Goal: Task Accomplishment & Management: Manage account settings

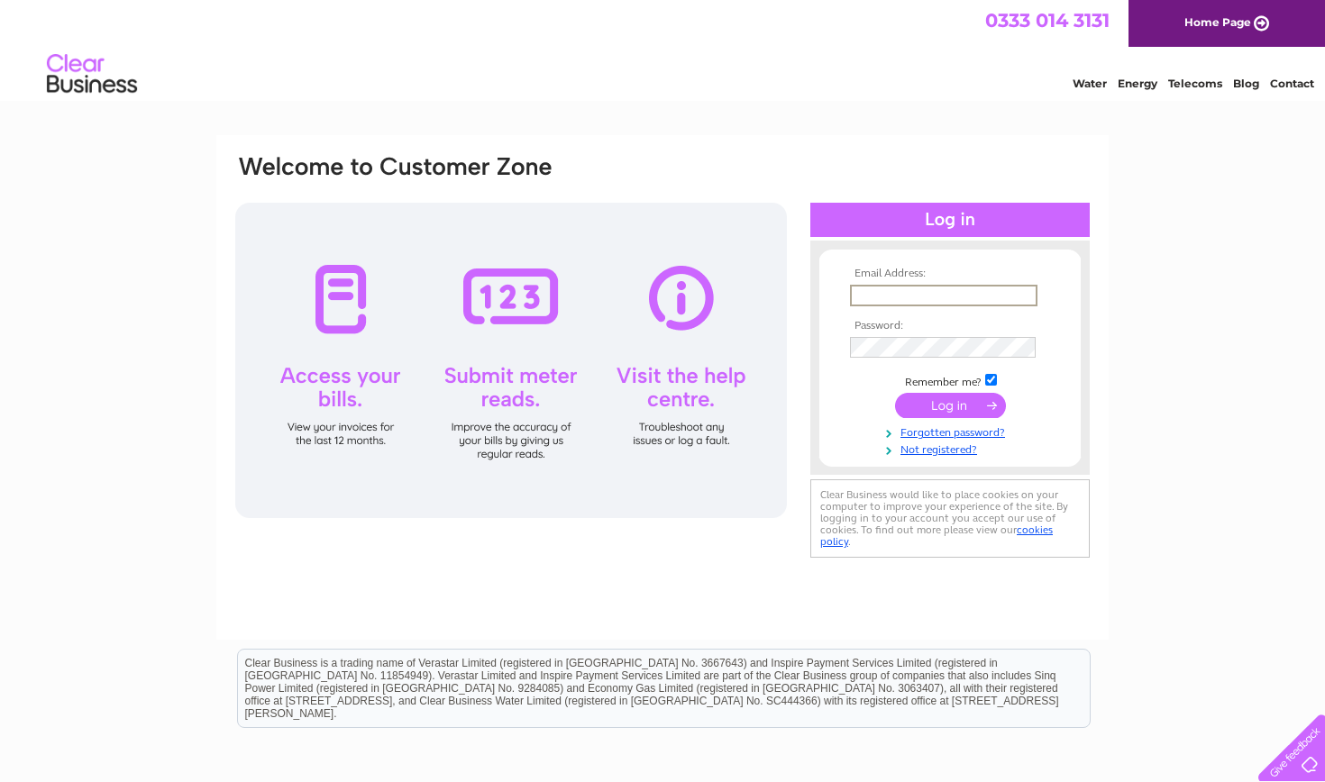
type input "Inshorefishsupply@gmail.com"
click at [950, 404] on input "submit" at bounding box center [950, 405] width 111 height 25
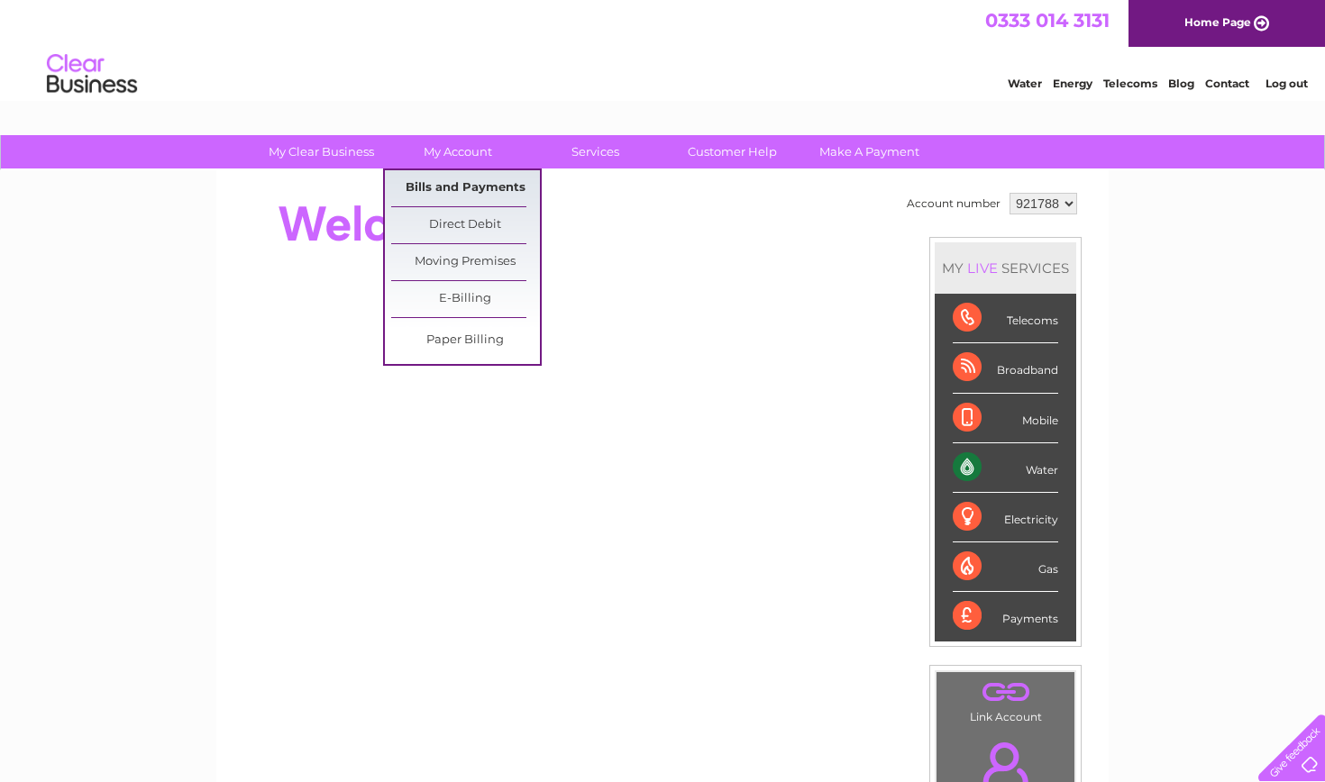
click at [470, 186] on link "Bills and Payments" at bounding box center [465, 188] width 149 height 36
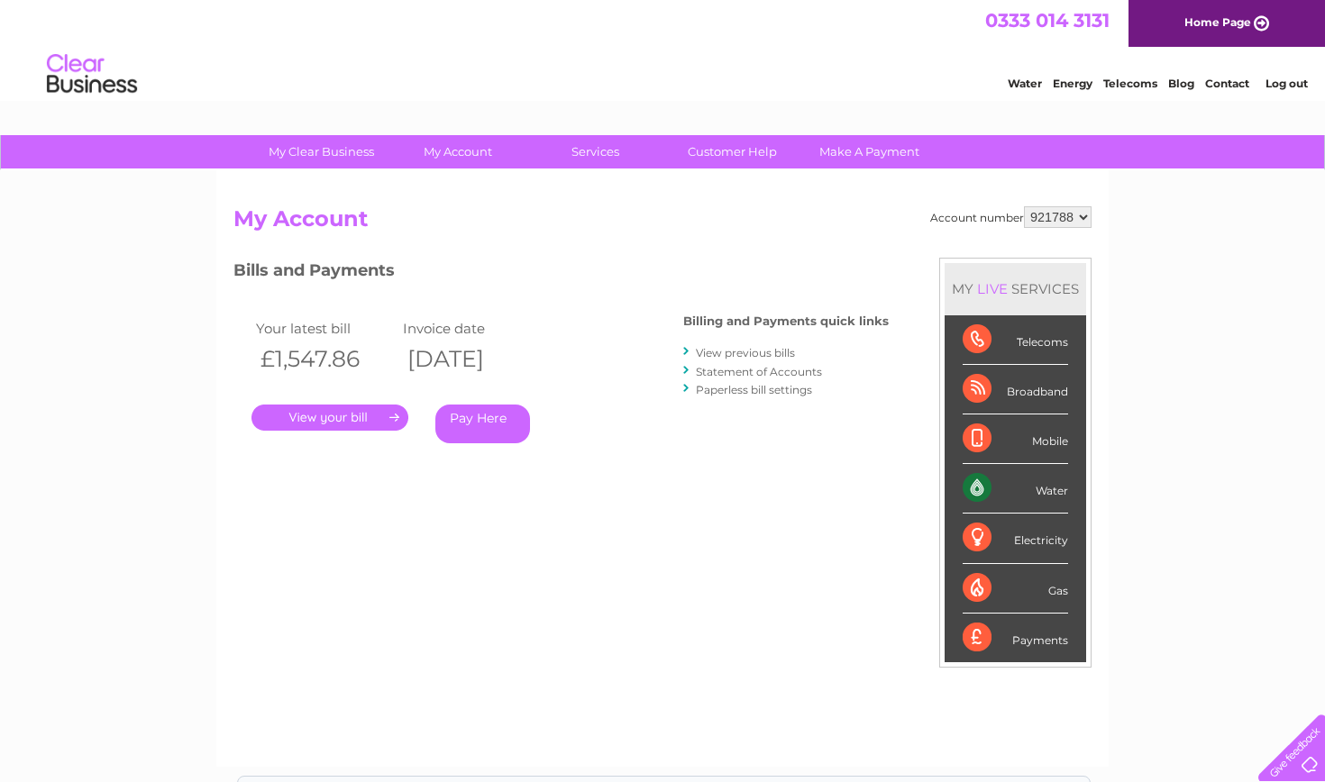
click at [378, 410] on link "." at bounding box center [329, 418] width 157 height 26
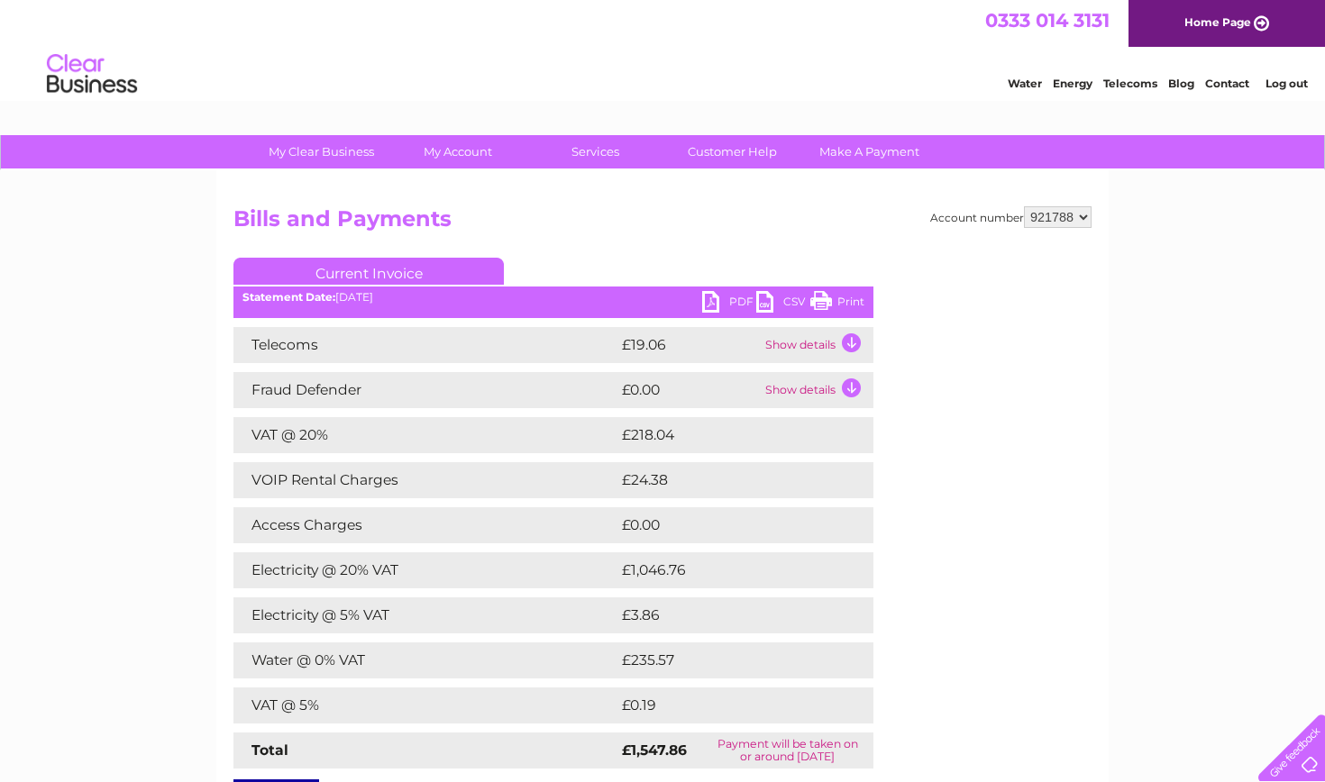
click at [708, 300] on link "PDF" at bounding box center [729, 304] width 54 height 26
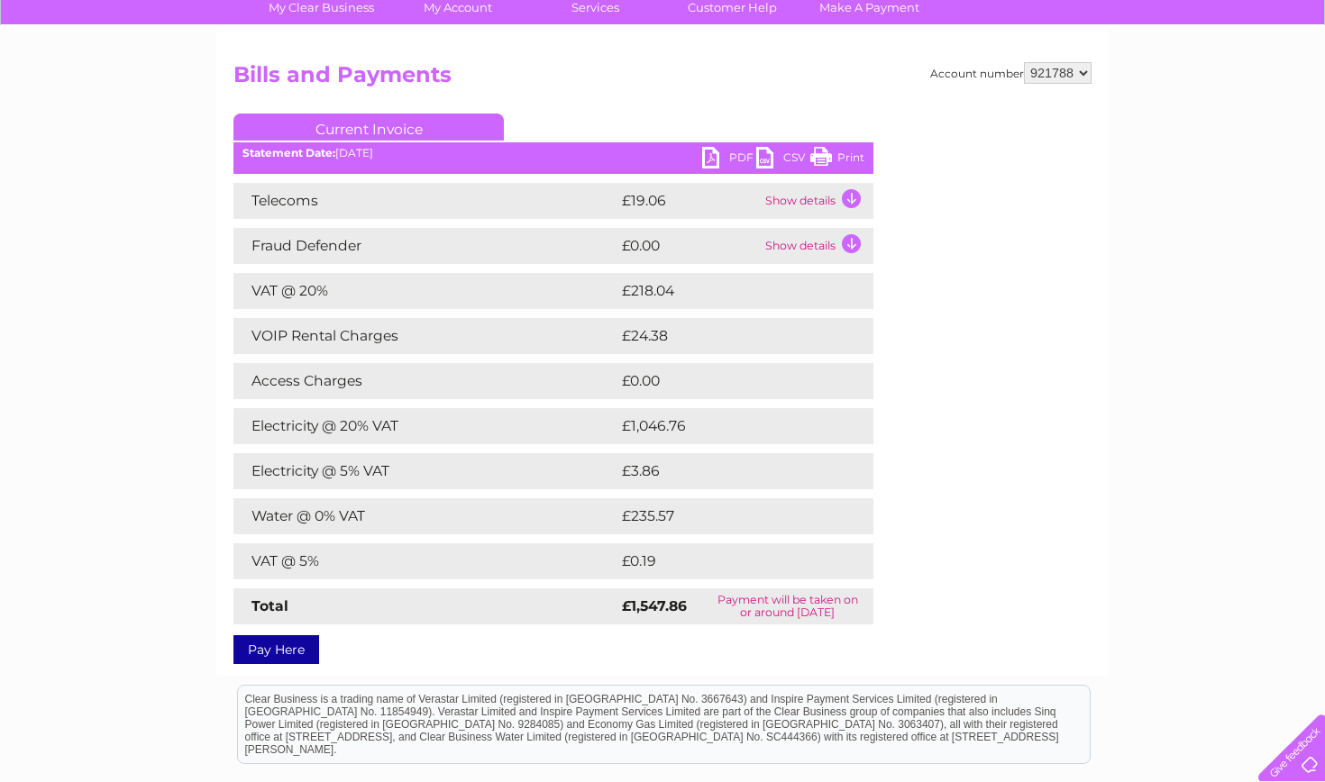
scroll to position [158, 0]
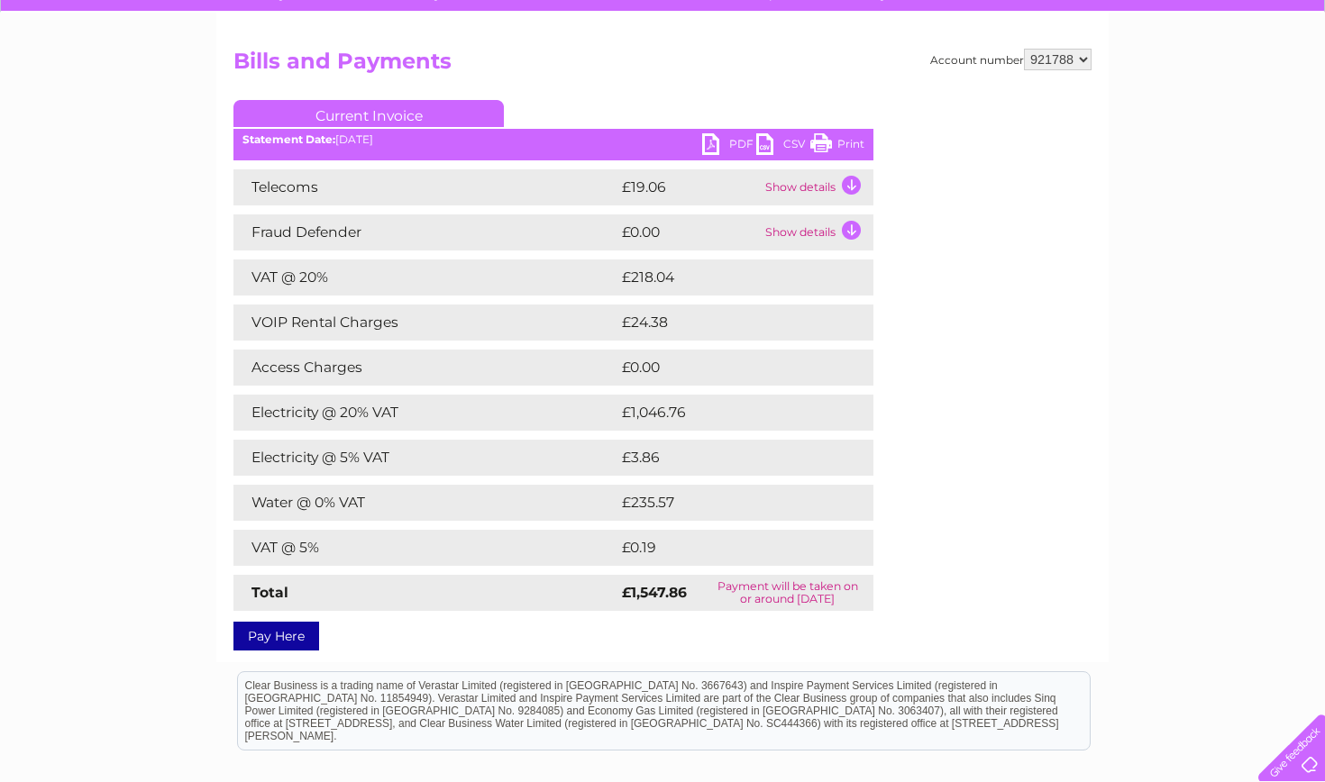
click at [711, 143] on link "PDF" at bounding box center [729, 146] width 54 height 26
click at [787, 82] on div "Account number 921788 921789 Bills and Payments Current Invoice PDF CSV Print S…" at bounding box center [662, 347] width 858 height 596
